Goal: Feedback & Contribution: Leave review/rating

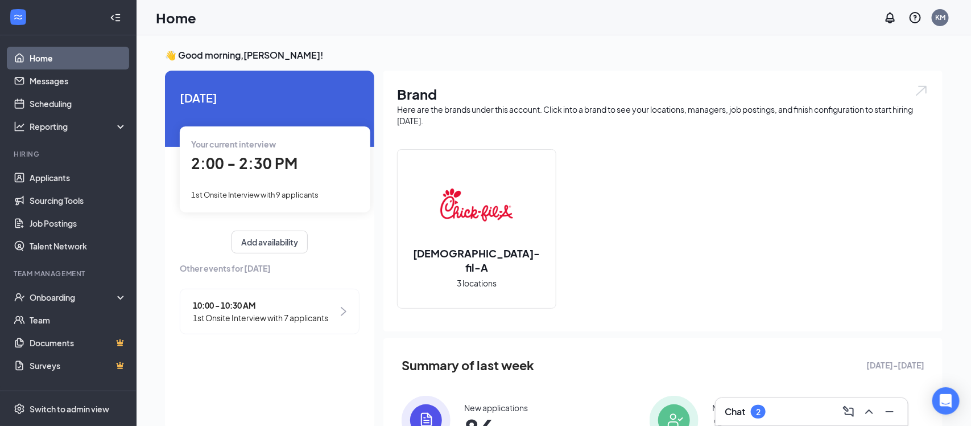
click at [262, 154] on span "2:00 - 2:30 PM" at bounding box center [244, 163] width 106 height 19
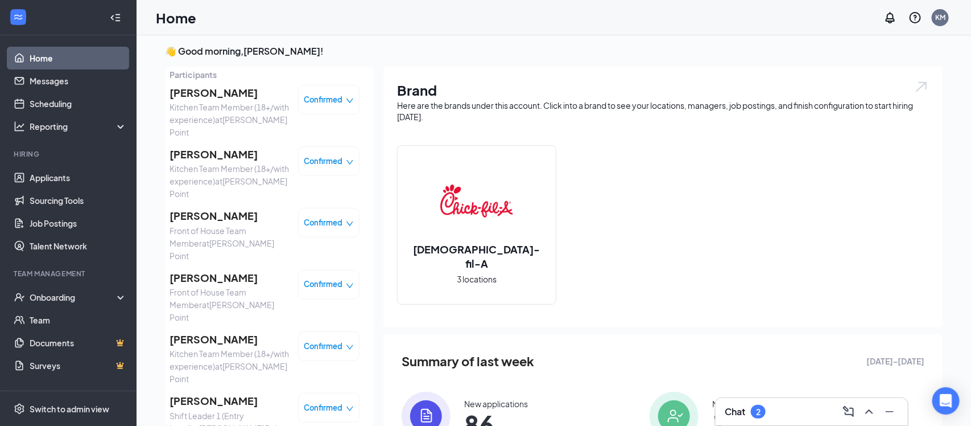
scroll to position [63, 0]
click at [219, 331] on span "[PERSON_NAME]" at bounding box center [230, 339] width 120 height 16
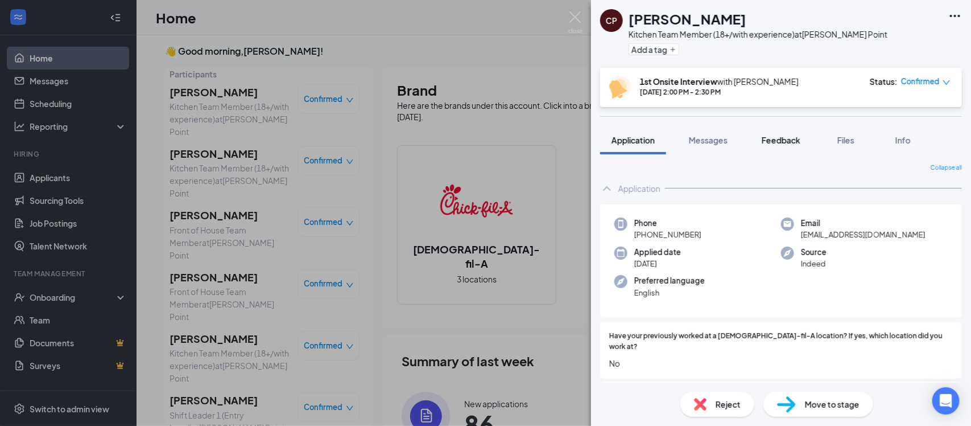
click at [779, 139] on span "Feedback" at bounding box center [781, 140] width 39 height 10
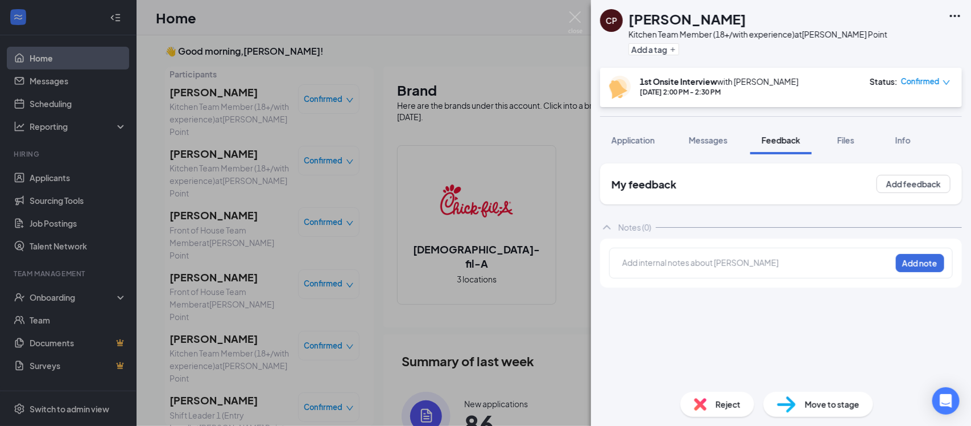
click at [695, 265] on div at bounding box center [757, 263] width 268 height 12
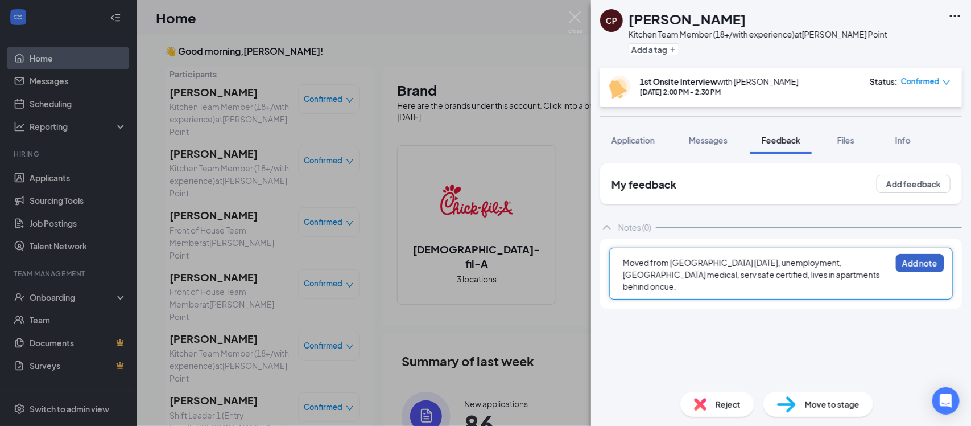
click at [907, 265] on button "Add note" at bounding box center [920, 263] width 48 height 18
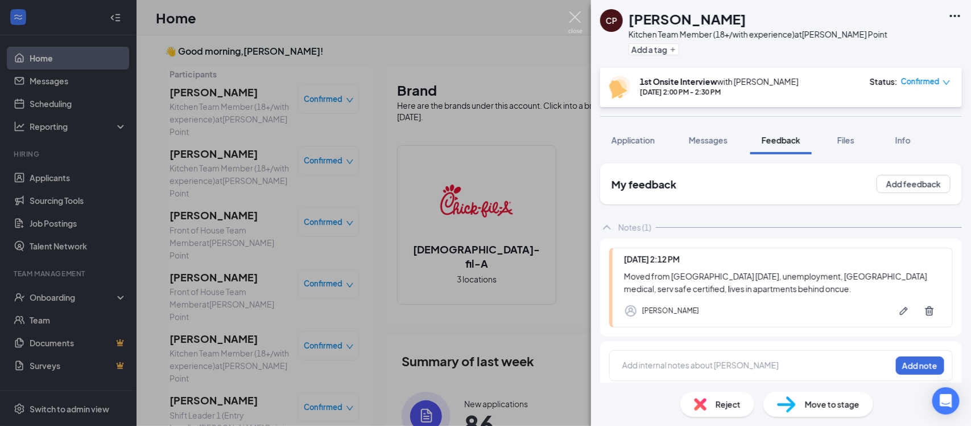
click at [578, 15] on img at bounding box center [576, 22] width 14 height 22
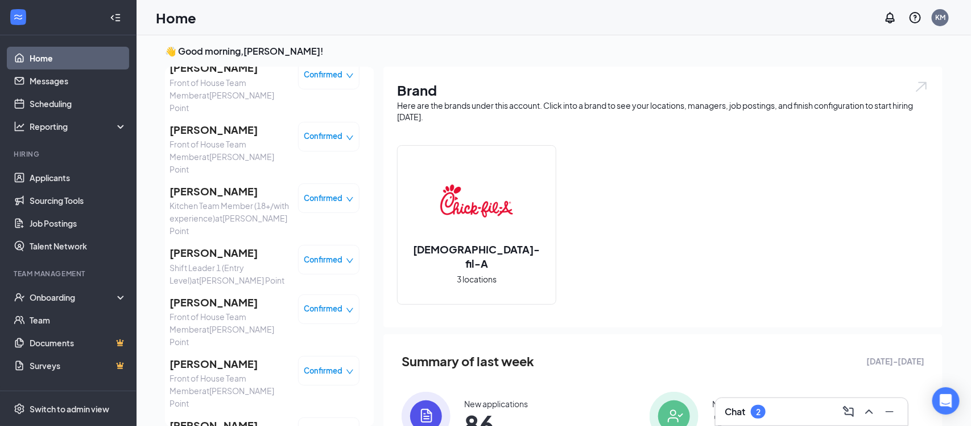
scroll to position [212, 0]
click at [200, 354] on span "[PERSON_NAME]" at bounding box center [230, 362] width 120 height 16
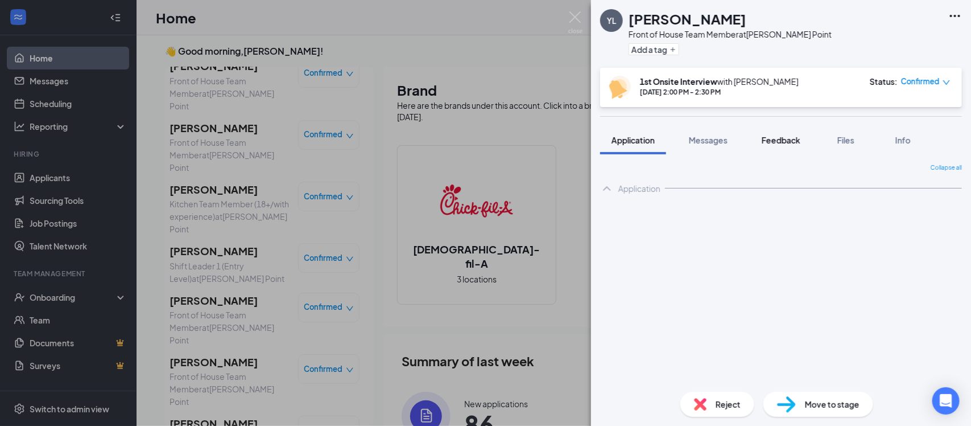
click at [768, 144] on span "Feedback" at bounding box center [781, 140] width 39 height 10
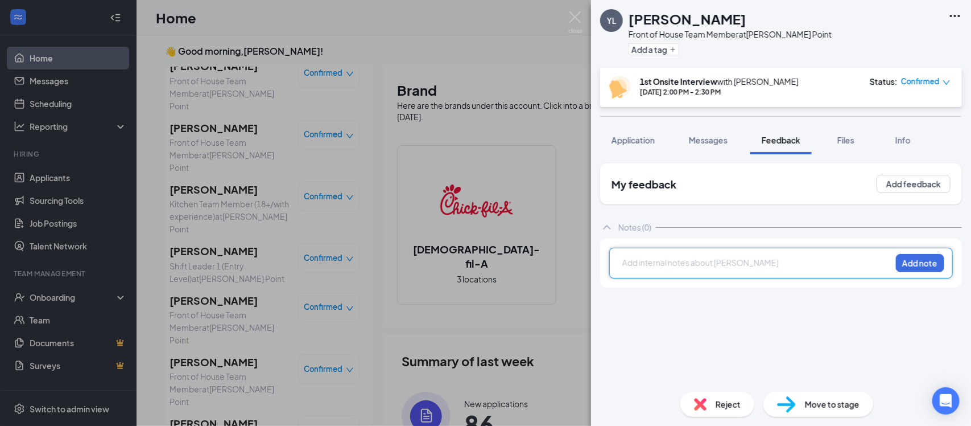
click at [751, 260] on div at bounding box center [757, 263] width 268 height 12
click at [912, 263] on button "Add note" at bounding box center [920, 263] width 48 height 18
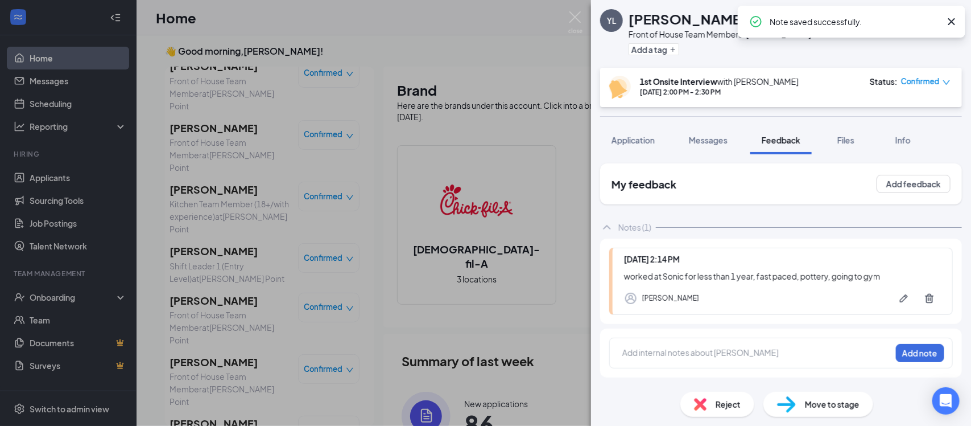
click at [951, 26] on icon "Cross" at bounding box center [952, 22] width 14 height 14
click at [637, 146] on button "Application" at bounding box center [633, 140] width 66 height 28
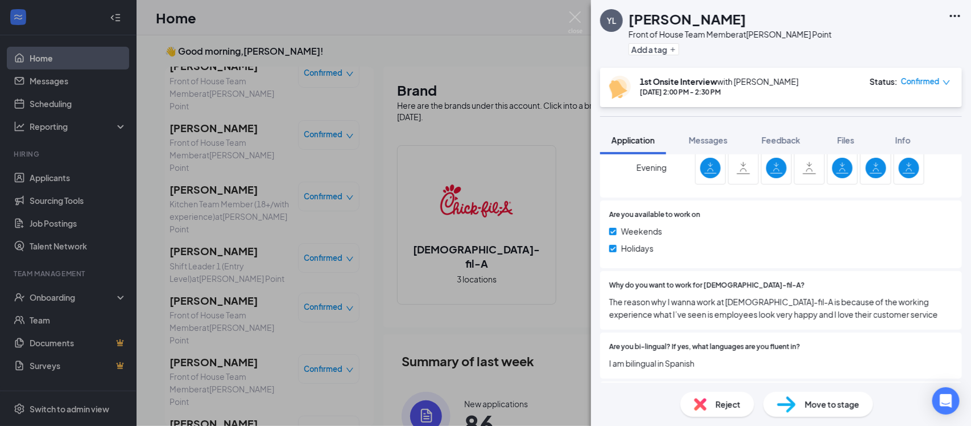
scroll to position [553, 0]
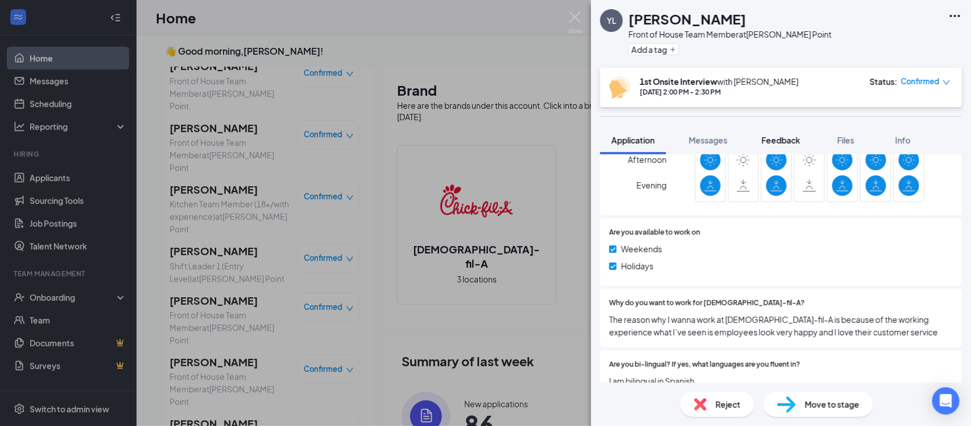
click at [783, 142] on span "Feedback" at bounding box center [781, 140] width 39 height 10
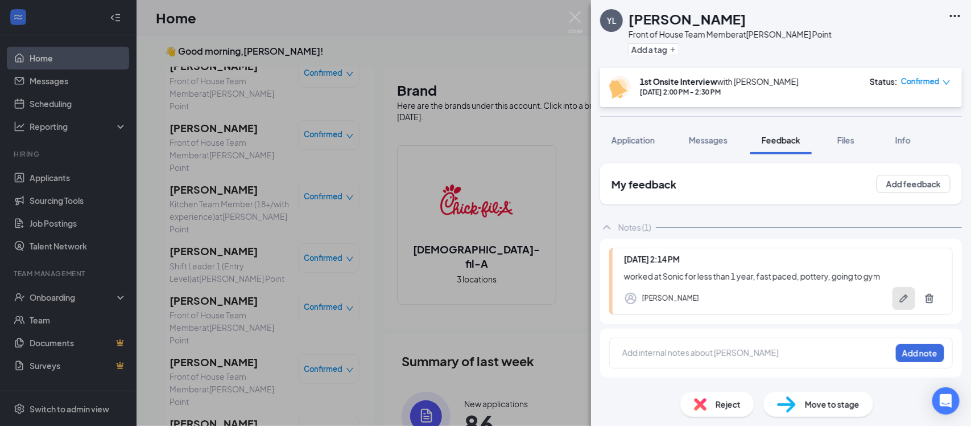
click at [903, 298] on icon "Pen" at bounding box center [904, 298] width 8 height 8
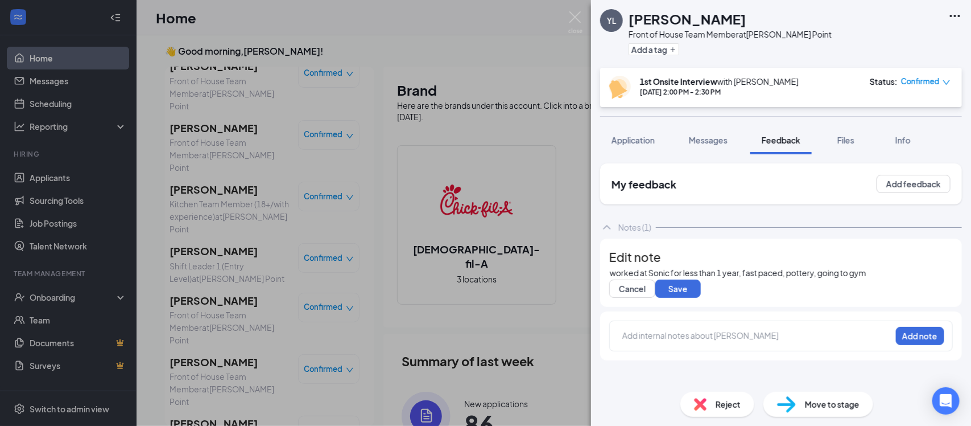
click at [867, 279] on div "worked at Sonic for less than 1 year, fast paced, pottery, going to gym" at bounding box center [738, 273] width 257 height 12
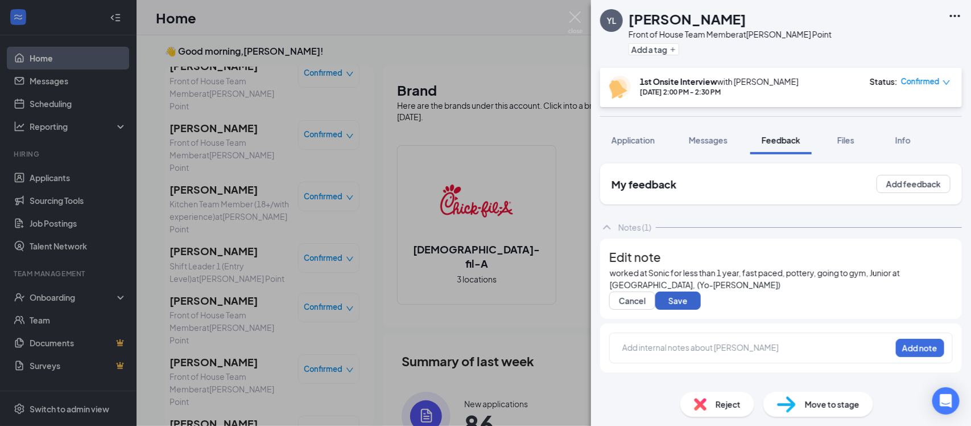
click at [691, 310] on button "Save" at bounding box center [679, 300] width 46 height 18
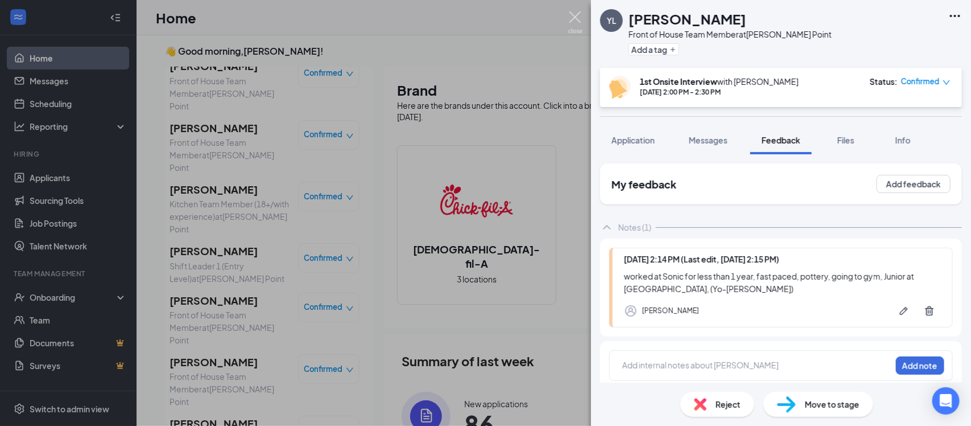
click at [578, 21] on img at bounding box center [576, 22] width 14 height 22
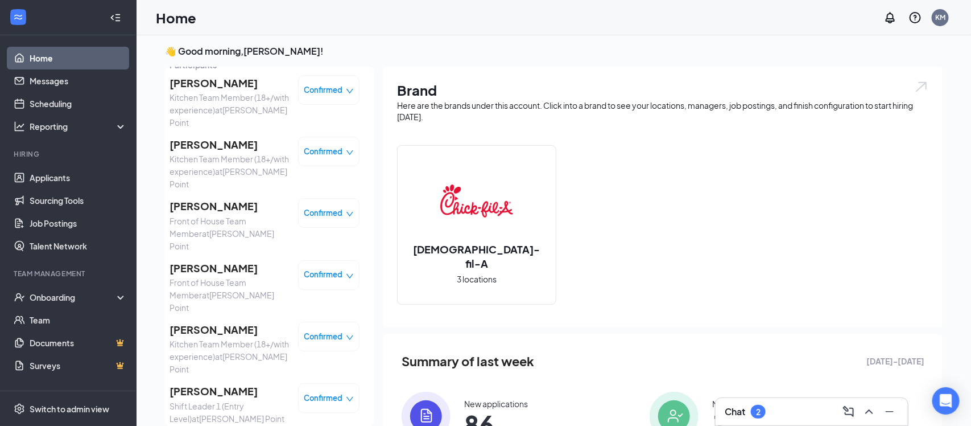
scroll to position [72, 0]
click at [216, 204] on span "[PERSON_NAME]" at bounding box center [230, 207] width 120 height 16
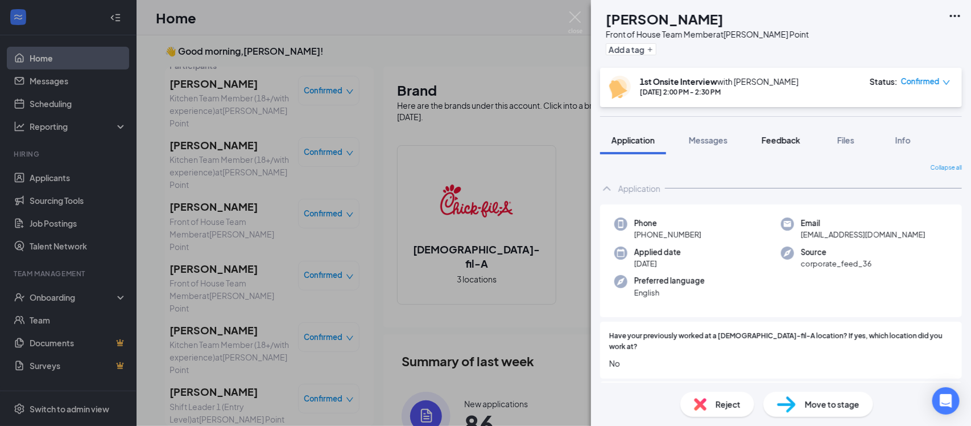
click at [780, 135] on span "Feedback" at bounding box center [781, 140] width 39 height 10
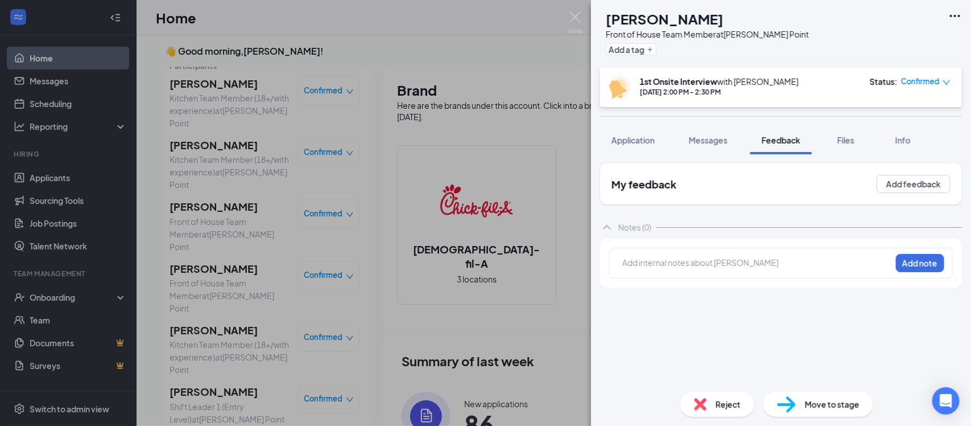
click at [632, 261] on div at bounding box center [757, 263] width 268 height 12
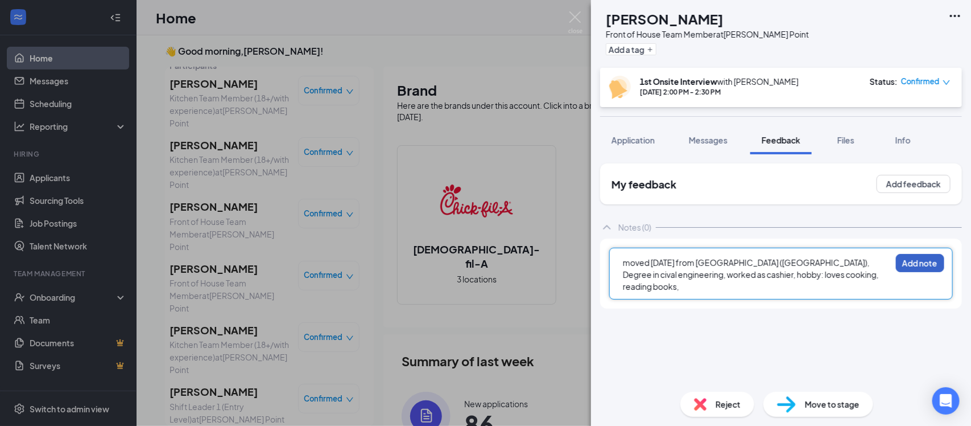
click at [919, 262] on button "Add note" at bounding box center [920, 263] width 48 height 18
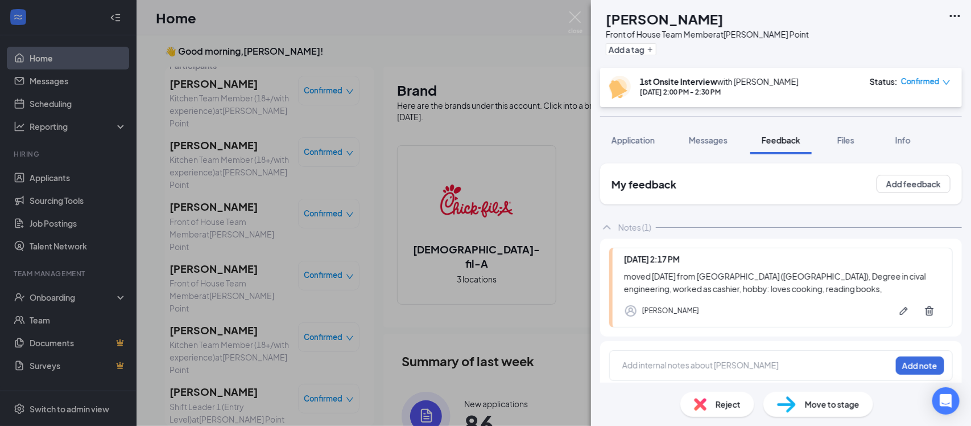
click at [823, 291] on div "moved [DATE] from [GEOGRAPHIC_DATA] ([GEOGRAPHIC_DATA]), Degree in cival engine…" at bounding box center [782, 282] width 317 height 25
click at [642, 139] on span "Application" at bounding box center [633, 140] width 43 height 10
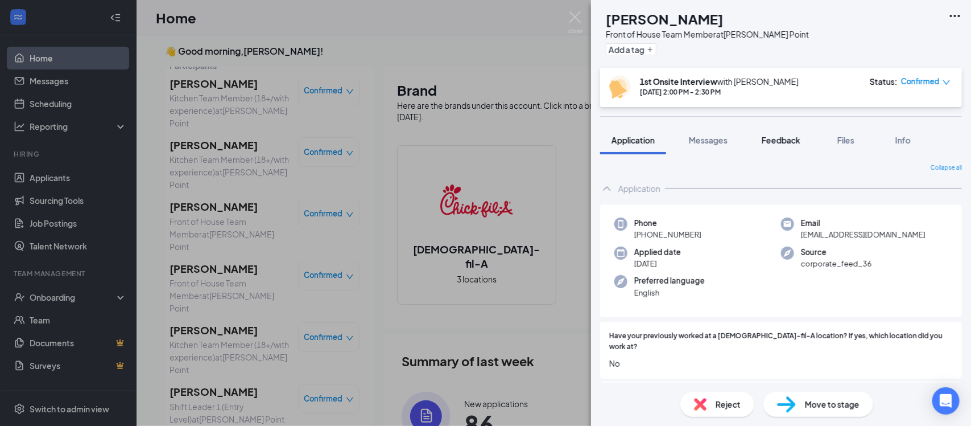
click at [791, 150] on button "Feedback" at bounding box center [781, 140] width 61 height 28
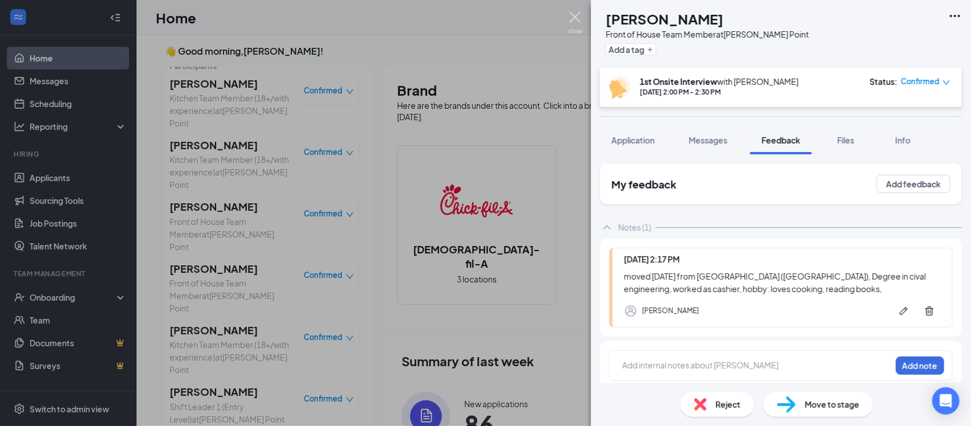
click at [578, 18] on img at bounding box center [576, 22] width 14 height 22
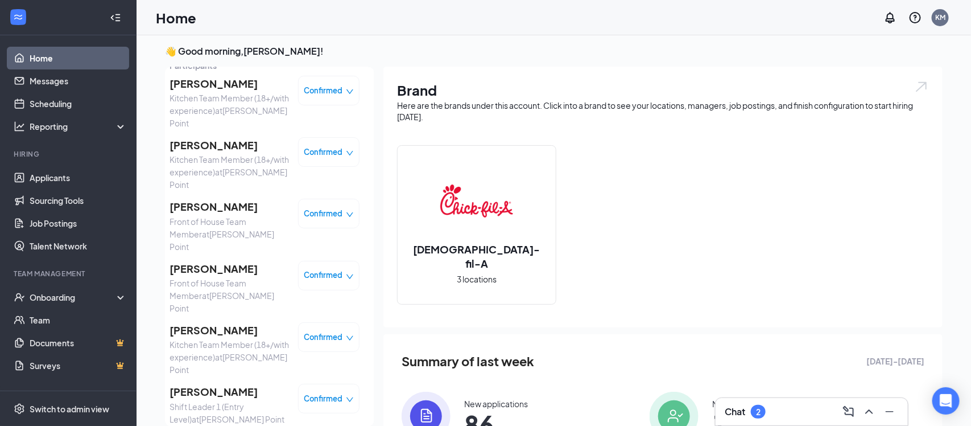
click at [201, 203] on span "[PERSON_NAME]" at bounding box center [230, 207] width 120 height 16
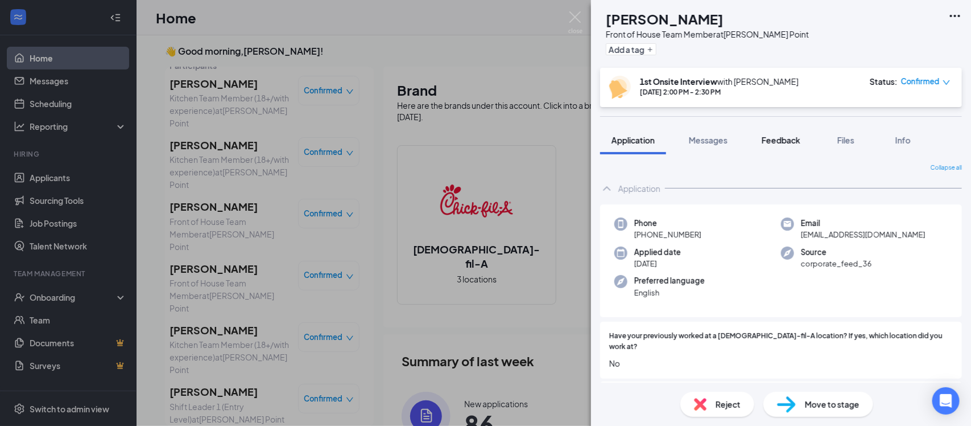
click at [788, 139] on span "Feedback" at bounding box center [781, 140] width 39 height 10
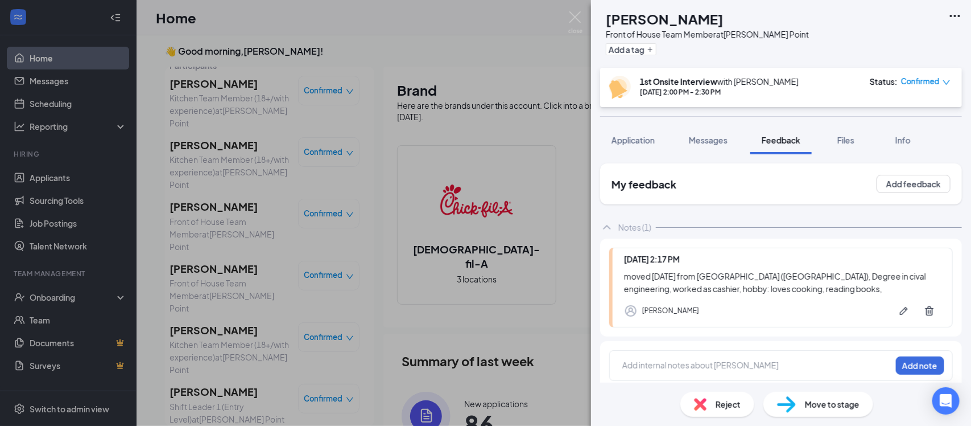
click at [840, 370] on div at bounding box center [757, 365] width 268 height 12
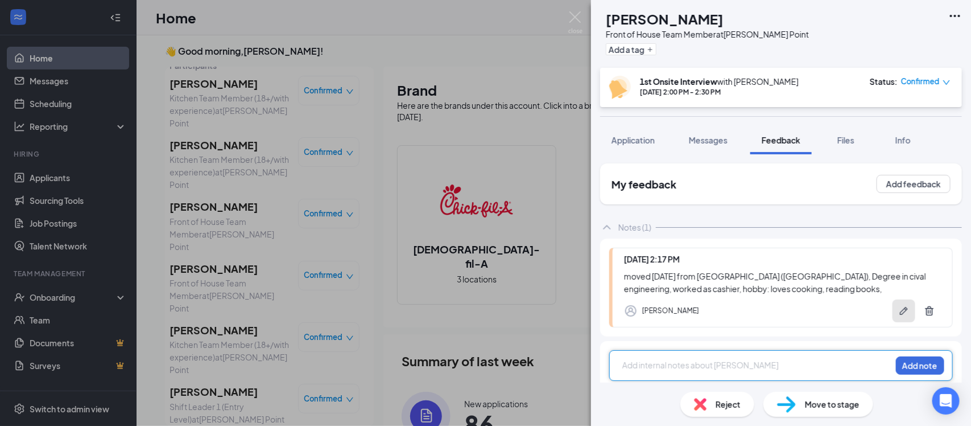
click at [908, 316] on button "button" at bounding box center [904, 310] width 23 height 23
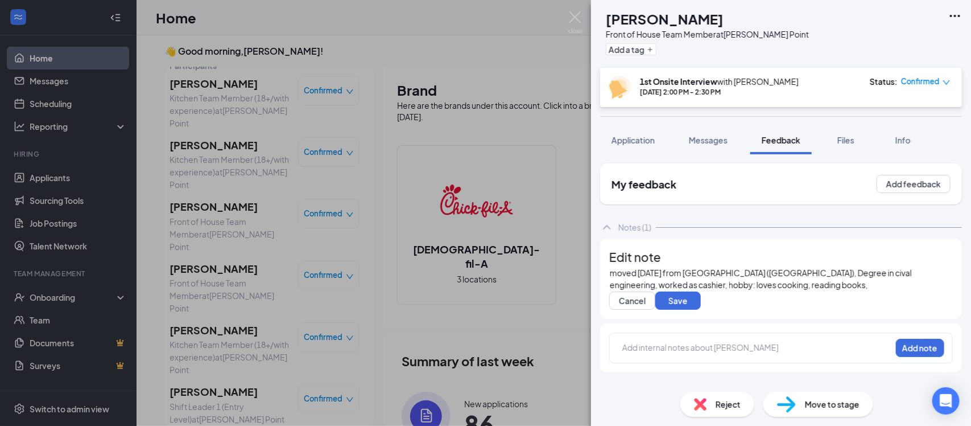
click at [883, 291] on div "moved [DATE] from [GEOGRAPHIC_DATA] ([GEOGRAPHIC_DATA]), Degree in cival engine…" at bounding box center [781, 279] width 343 height 24
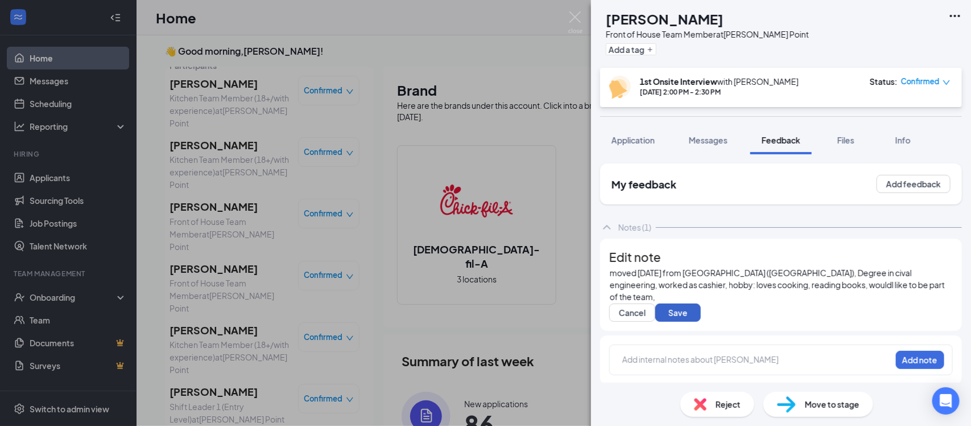
click at [691, 322] on button "Save" at bounding box center [679, 312] width 46 height 18
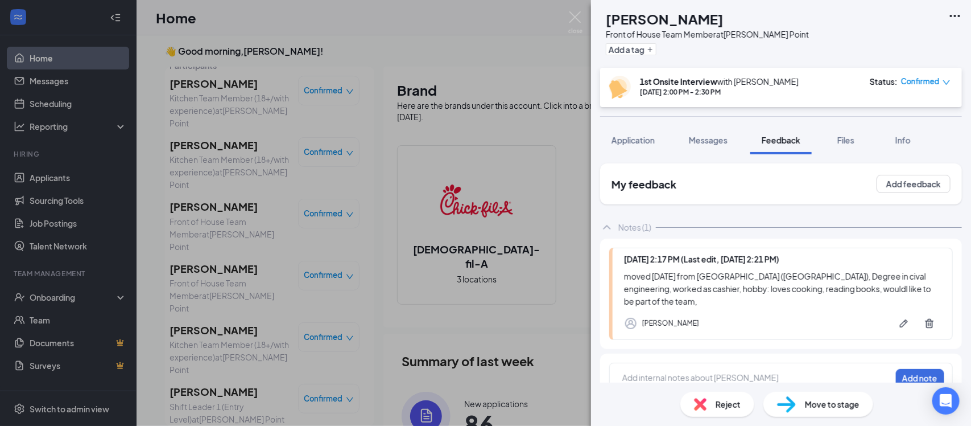
click at [573, 18] on img at bounding box center [576, 22] width 14 height 22
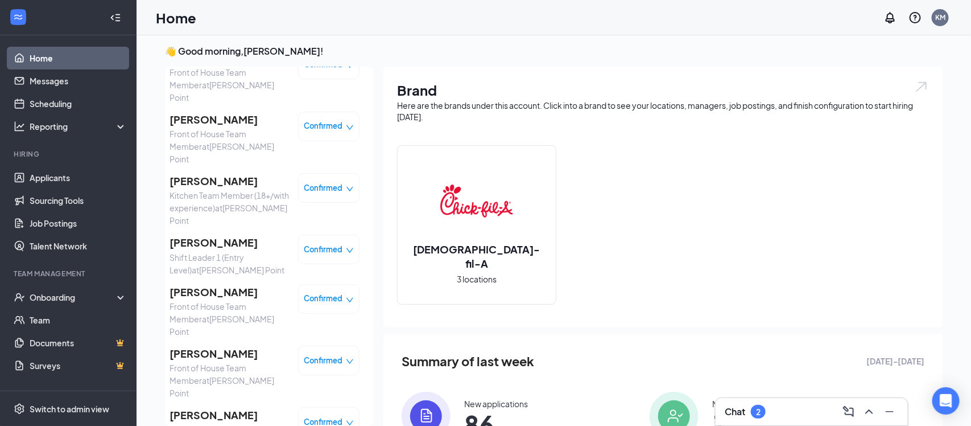
scroll to position [223, 0]
click at [190, 344] on span "[PERSON_NAME]" at bounding box center [230, 352] width 120 height 16
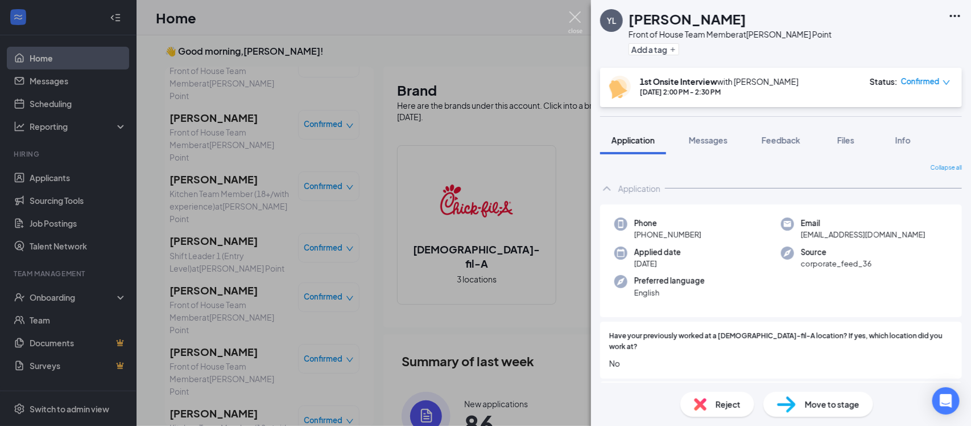
click at [577, 15] on img at bounding box center [576, 22] width 14 height 22
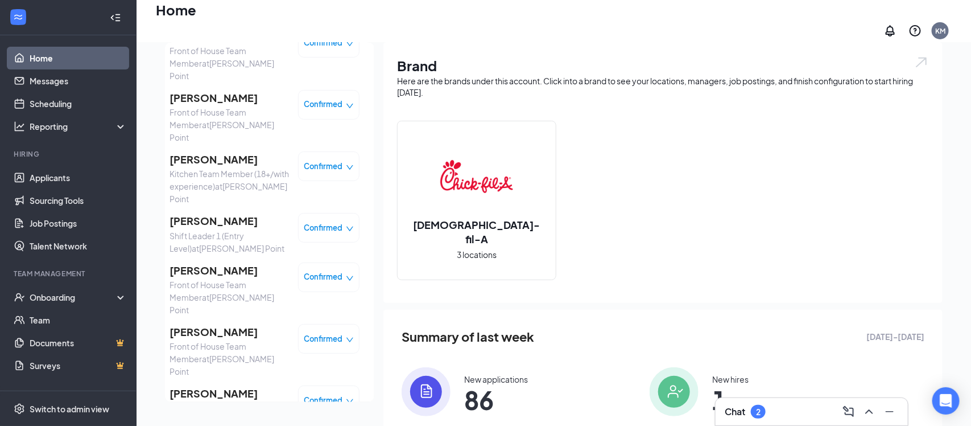
scroll to position [223, 0]
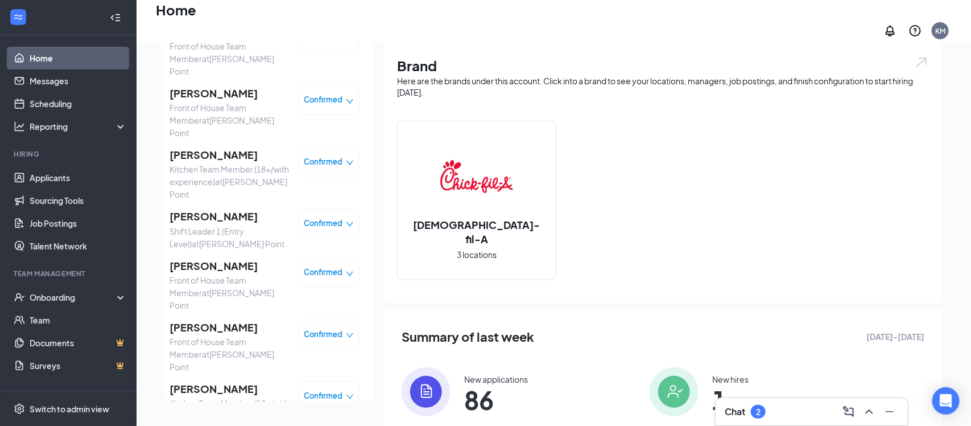
click at [212, 319] on span "[PERSON_NAME]" at bounding box center [230, 327] width 120 height 16
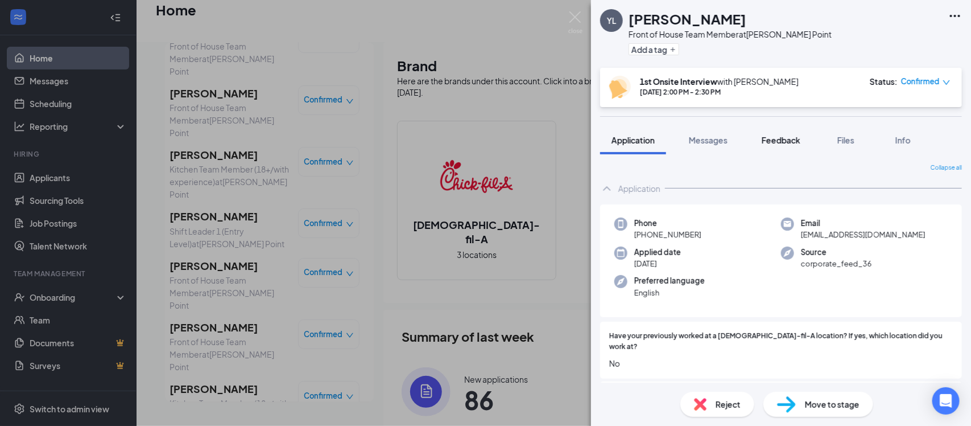
click at [790, 139] on span "Feedback" at bounding box center [781, 140] width 39 height 10
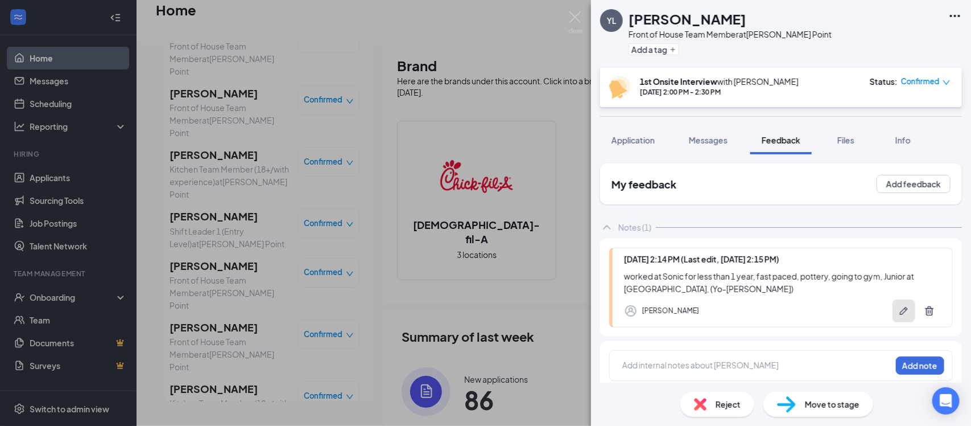
click at [899, 308] on icon "Pen" at bounding box center [904, 310] width 11 height 11
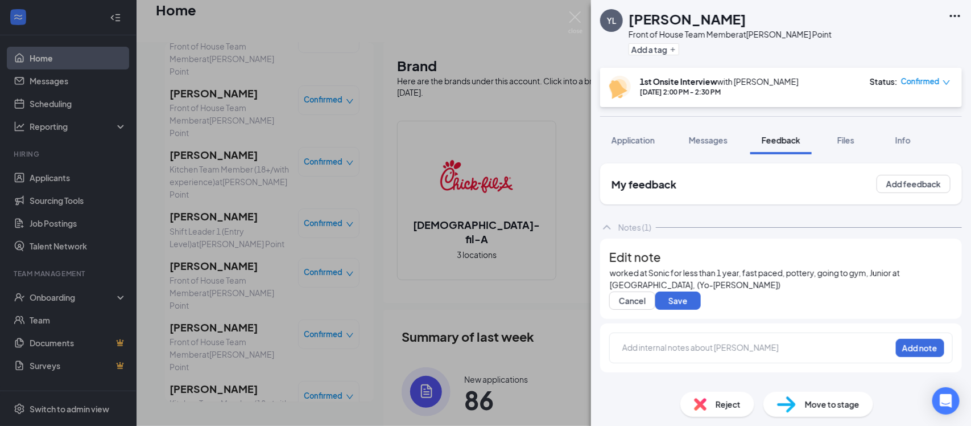
click at [860, 291] on div "worked at Sonic for less than 1 year, fast paced, pottery, going to gym, Junior…" at bounding box center [781, 279] width 343 height 24
click at [701, 310] on button "Save" at bounding box center [679, 300] width 46 height 18
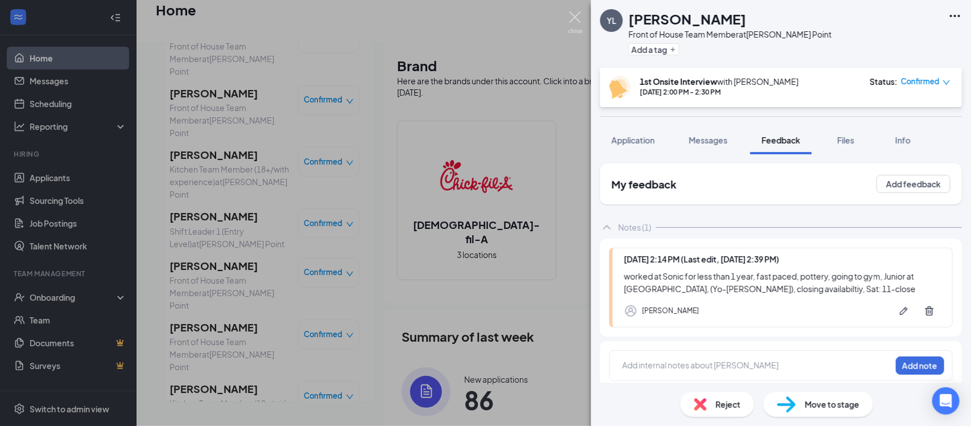
click at [577, 16] on img at bounding box center [576, 22] width 14 height 22
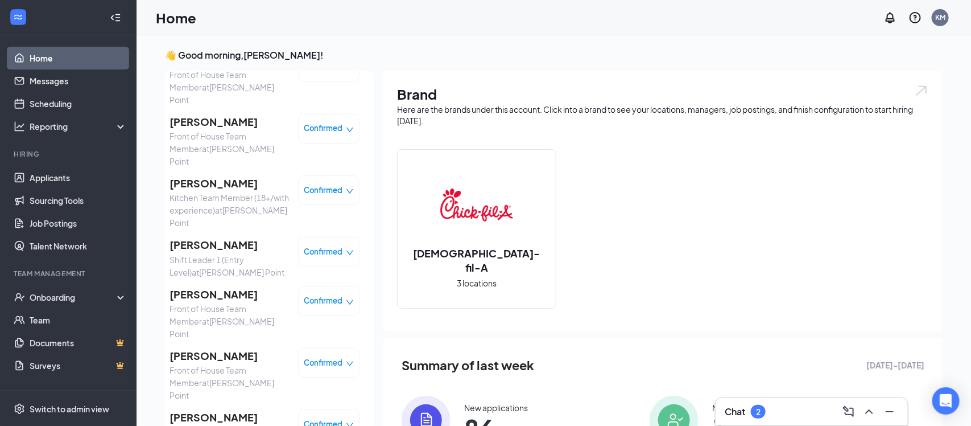
click at [220, 175] on span "[PERSON_NAME]" at bounding box center [230, 183] width 120 height 16
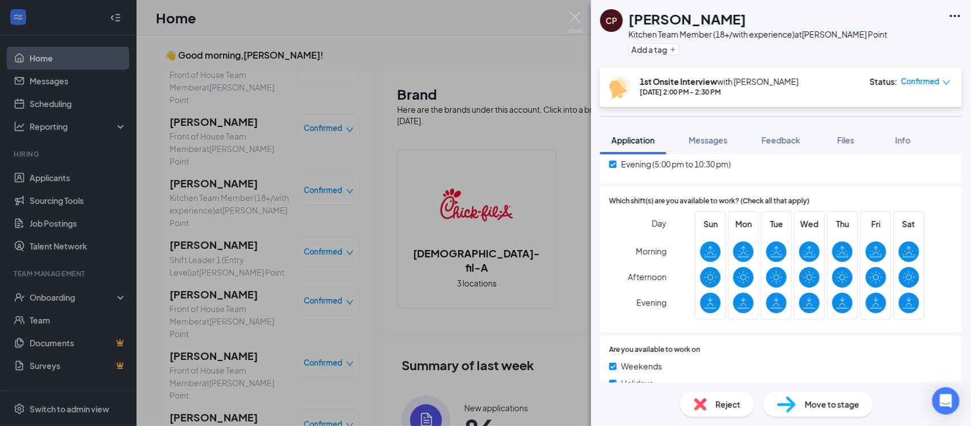
scroll to position [677, 0]
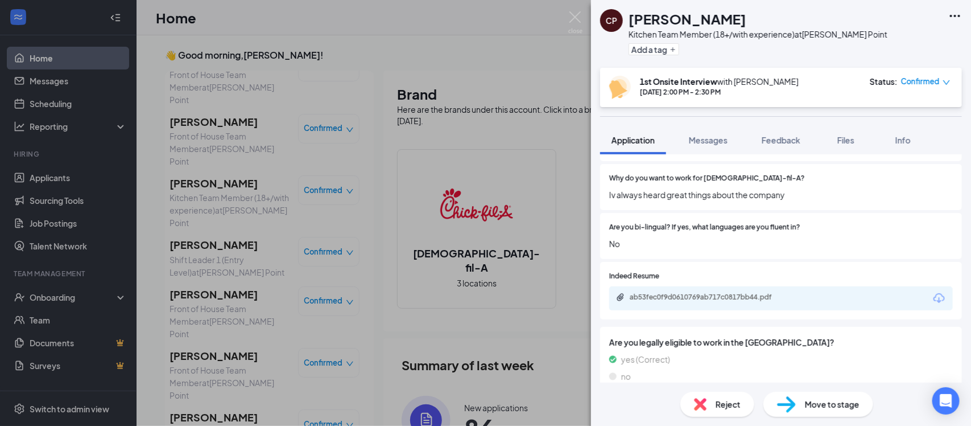
click at [366, 299] on div "CP [PERSON_NAME] Kitchen Team Member (18+/with experience) at [PERSON_NAME] Poi…" at bounding box center [485, 213] width 971 height 426
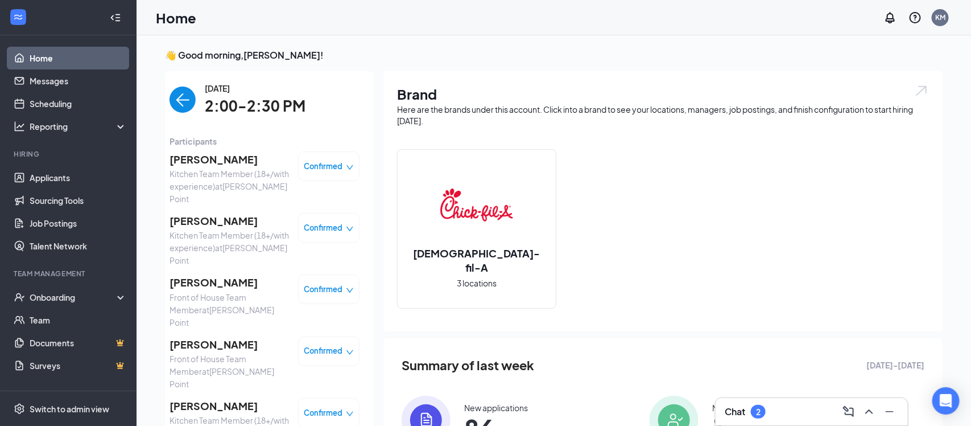
click at [212, 279] on span "[PERSON_NAME]" at bounding box center [230, 282] width 120 height 16
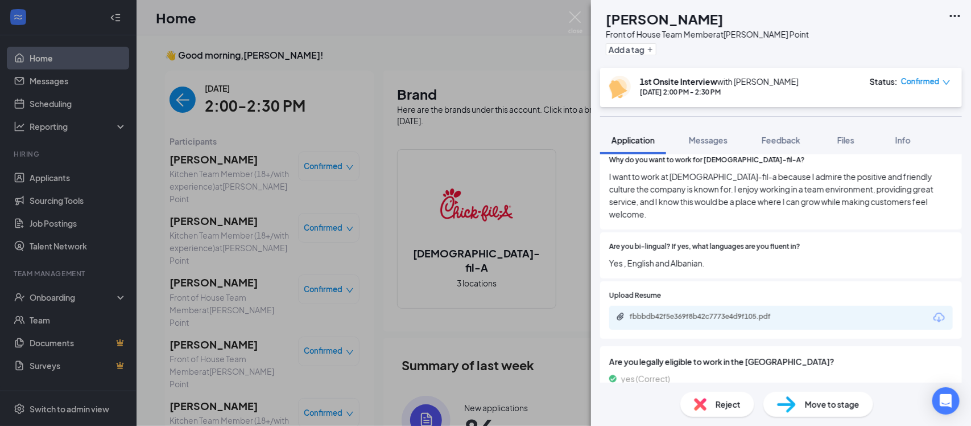
scroll to position [554, 0]
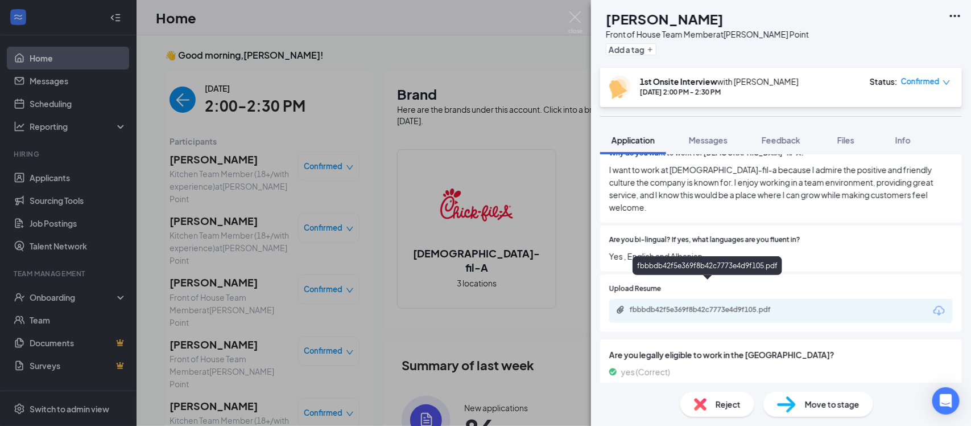
click at [666, 305] on div "fbbbdb42f5e369f8b42c7773e4d9f105.pdf" at bounding box center [709, 309] width 159 height 9
